Goal: Transaction & Acquisition: Subscribe to service/newsletter

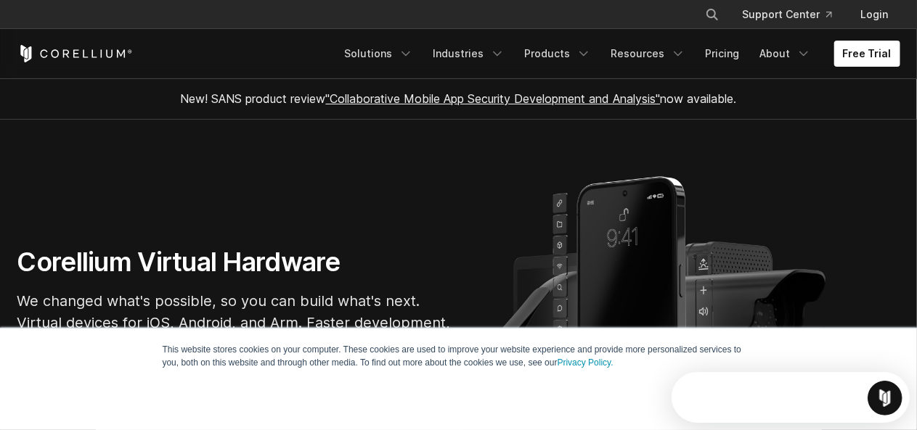
click at [878, 60] on link "Free Trial" at bounding box center [867, 54] width 66 height 26
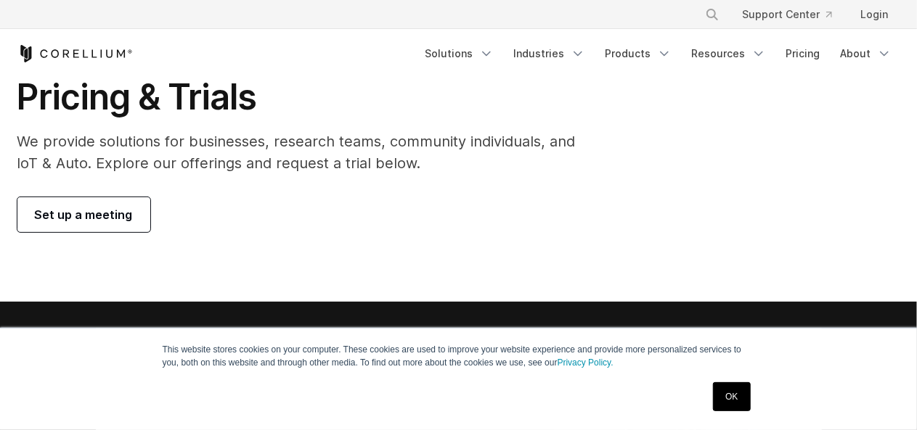
scroll to position [73, 0]
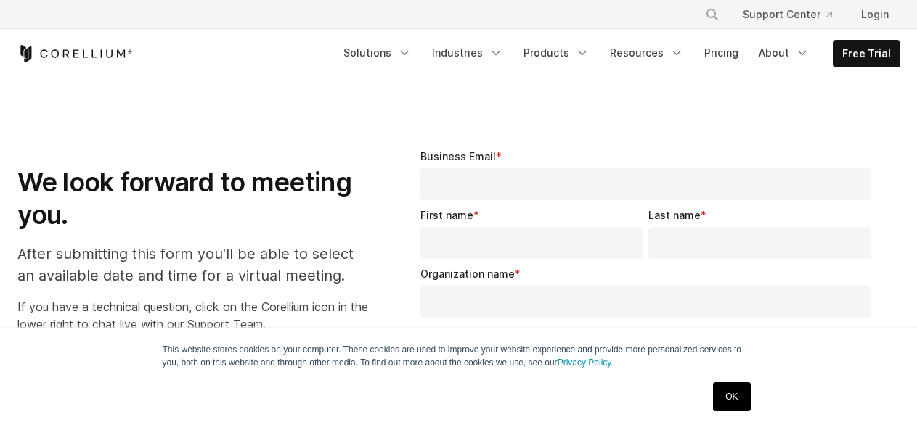
select select "**"
